Goal: Task Accomplishment & Management: Use online tool/utility

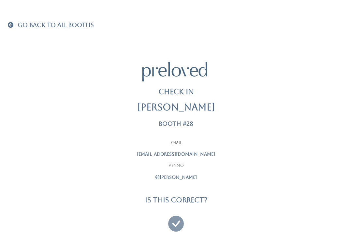
click at [176, 224] on icon at bounding box center [176, 221] width 16 height 22
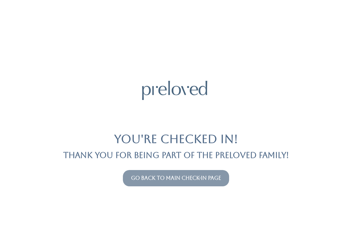
click at [187, 178] on link "Go back to main check-in page" at bounding box center [176, 178] width 90 height 6
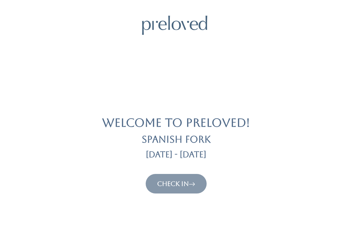
click at [184, 186] on link "Check In" at bounding box center [176, 184] width 38 height 8
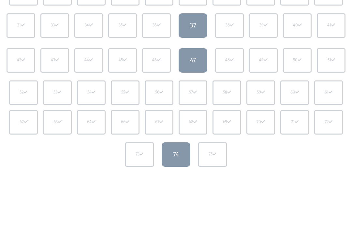
scroll to position [161, 0]
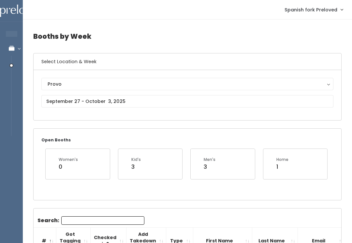
click at [65, 85] on div "Provo" at bounding box center [187, 83] width 279 height 7
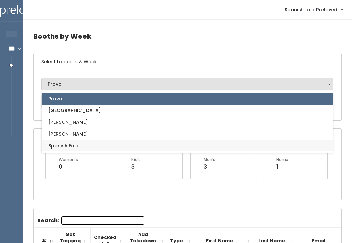
click at [51, 148] on span "Spanish Fork" at bounding box center [63, 145] width 31 height 7
select select "2"
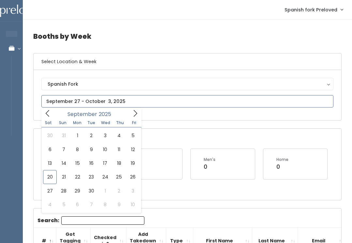
type input "September 20 to September 26"
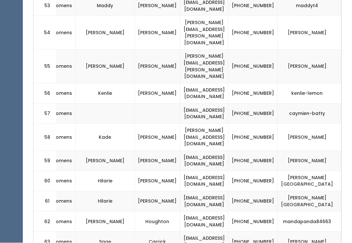
scroll to position [1515, 0]
